Goal: Transaction & Acquisition: Purchase product/service

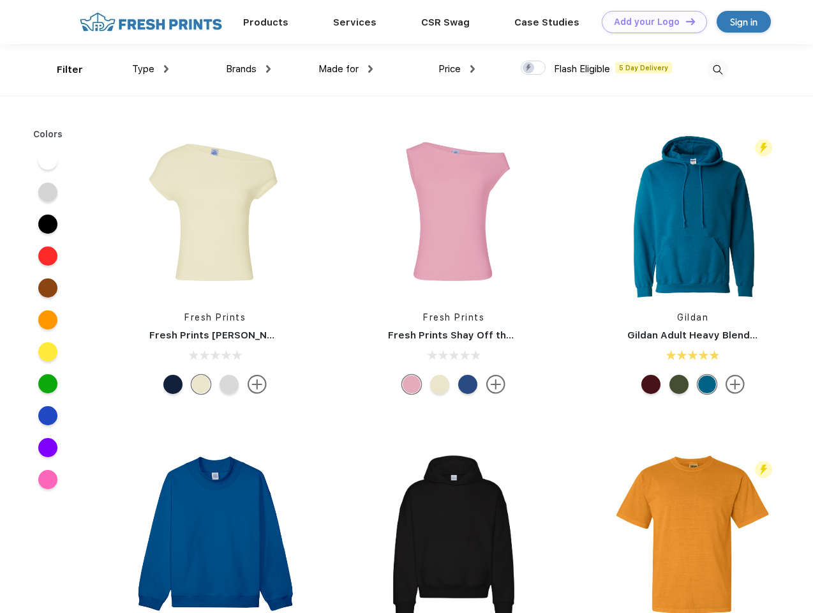
click at [650, 22] on link "Add your Logo Design Tool" at bounding box center [654, 22] width 105 height 22
click at [0, 0] on div "Design Tool" at bounding box center [0, 0] width 0 height 0
click at [685, 21] on link "Add your Logo Design Tool" at bounding box center [654, 22] width 105 height 22
click at [61, 70] on div "Filter" at bounding box center [70, 70] width 26 height 15
click at [151, 69] on span "Type" at bounding box center [143, 68] width 22 height 11
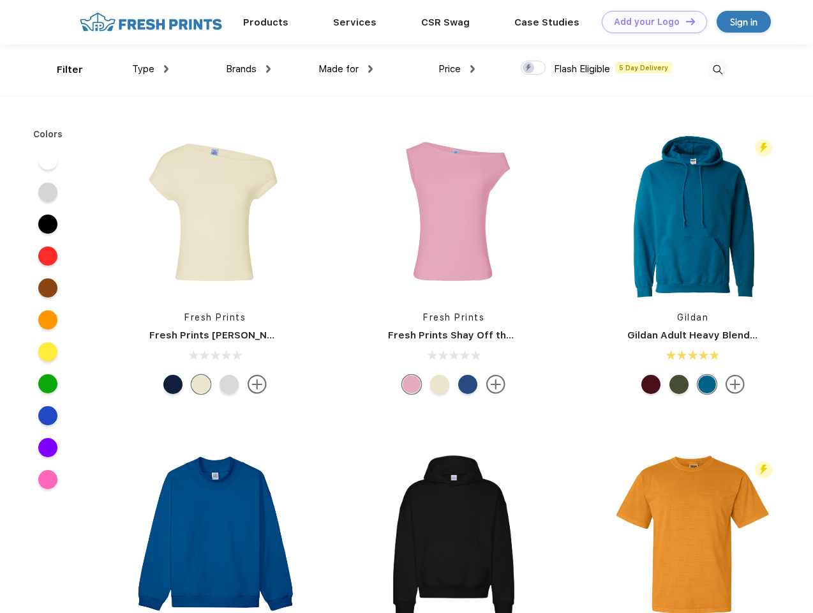
click at [248, 69] on span "Brands" at bounding box center [241, 68] width 31 height 11
click at [346, 69] on span "Made for" at bounding box center [339, 68] width 40 height 11
click at [457, 69] on span "Price" at bounding box center [450, 68] width 22 height 11
click at [534, 68] on div at bounding box center [533, 68] width 25 height 14
click at [529, 68] on input "checkbox" at bounding box center [525, 64] width 8 height 8
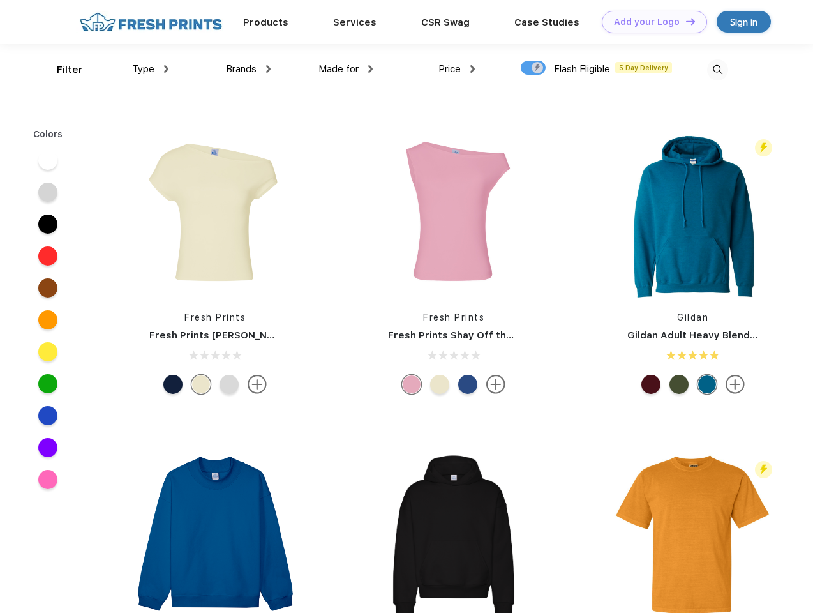
click at [717, 70] on img at bounding box center [717, 69] width 21 height 21
